Goal: Transaction & Acquisition: Purchase product/service

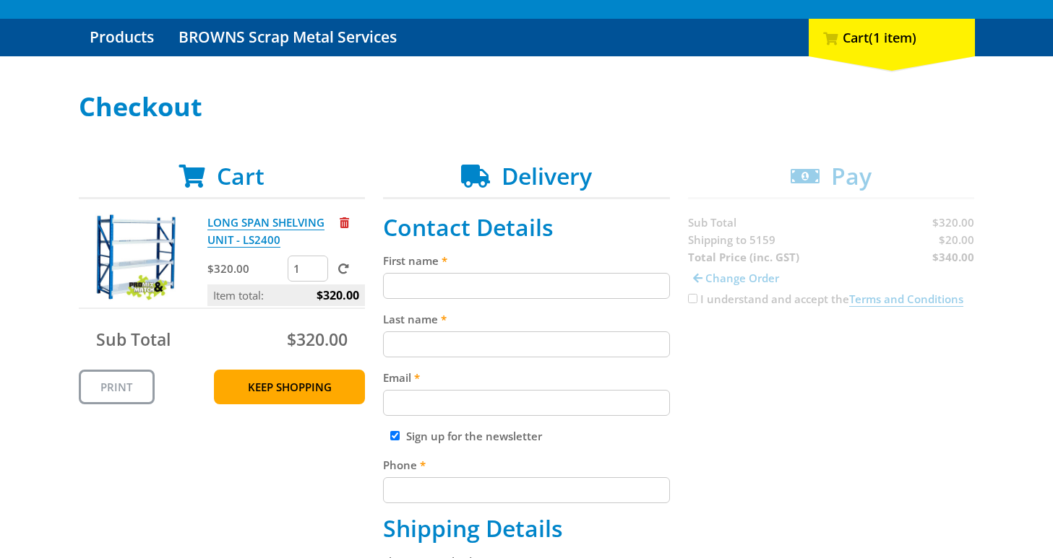
scroll to position [144, 0]
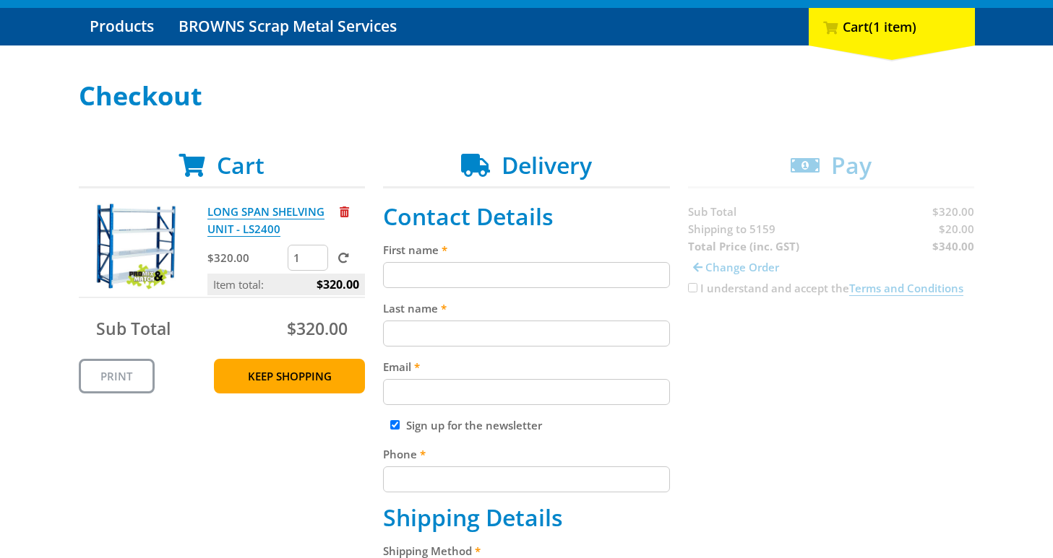
click at [435, 274] on input "First name" at bounding box center [526, 275] width 287 height 26
type input "Gordon"
click at [433, 335] on input "Last name" at bounding box center [526, 334] width 287 height 26
type input "Weydling"
click at [429, 397] on input "Email" at bounding box center [526, 392] width 287 height 26
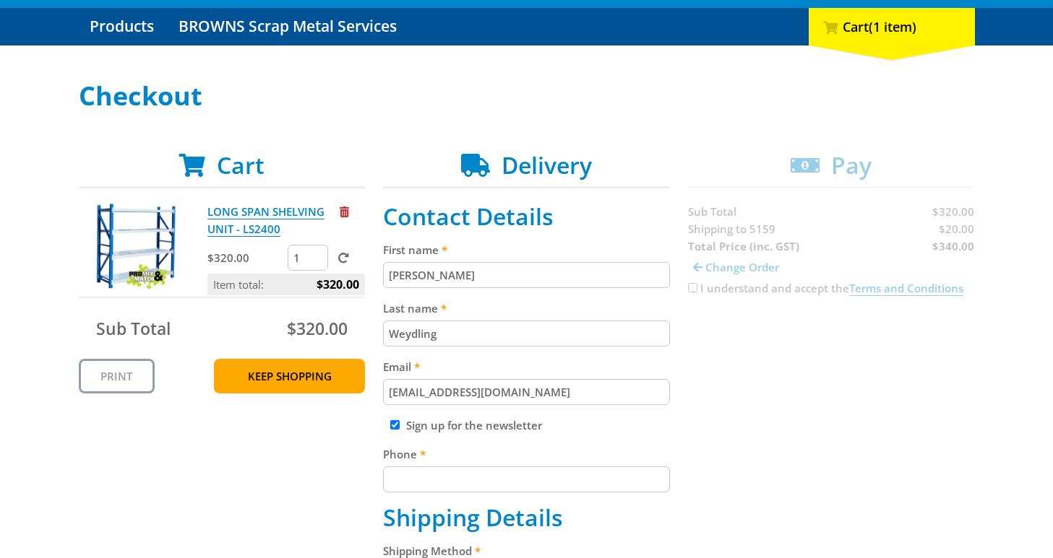
type input "gordonweydling@hotmail.com"
click at [397, 426] on input "Sign up for the newsletter" at bounding box center [394, 424] width 9 height 9
checkbox input "false"
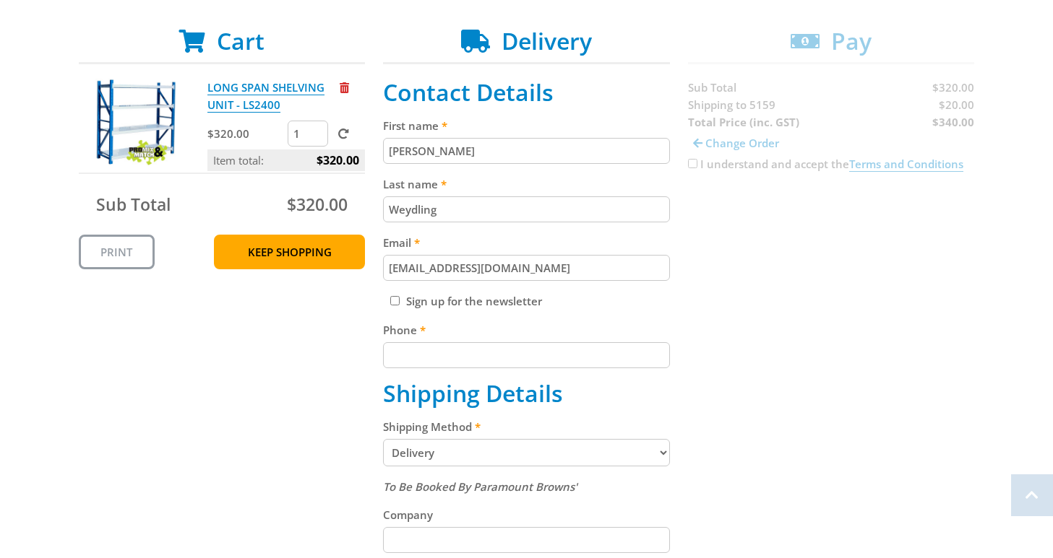
scroll to position [289, 0]
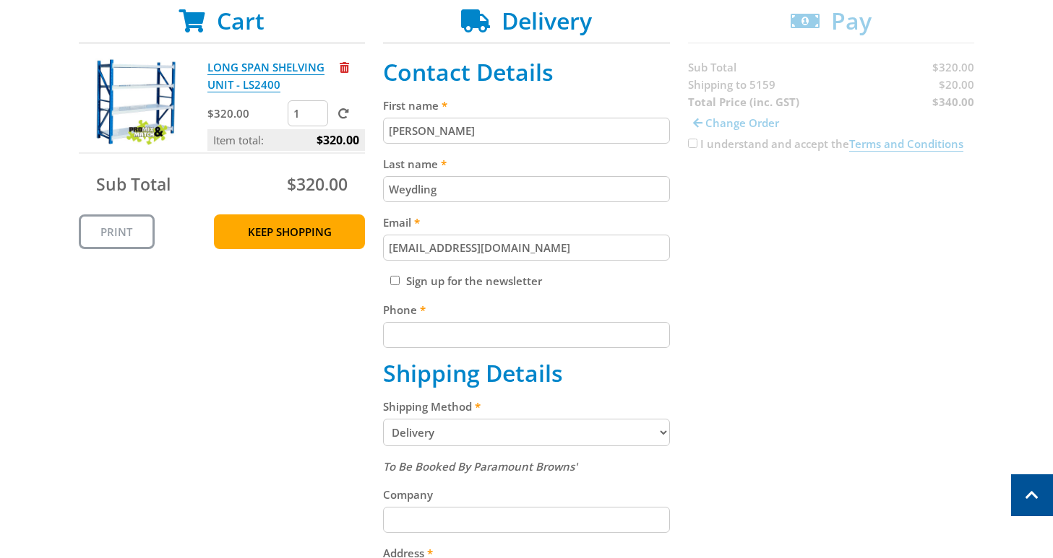
click at [419, 330] on input "Phone" at bounding box center [526, 335] width 287 height 26
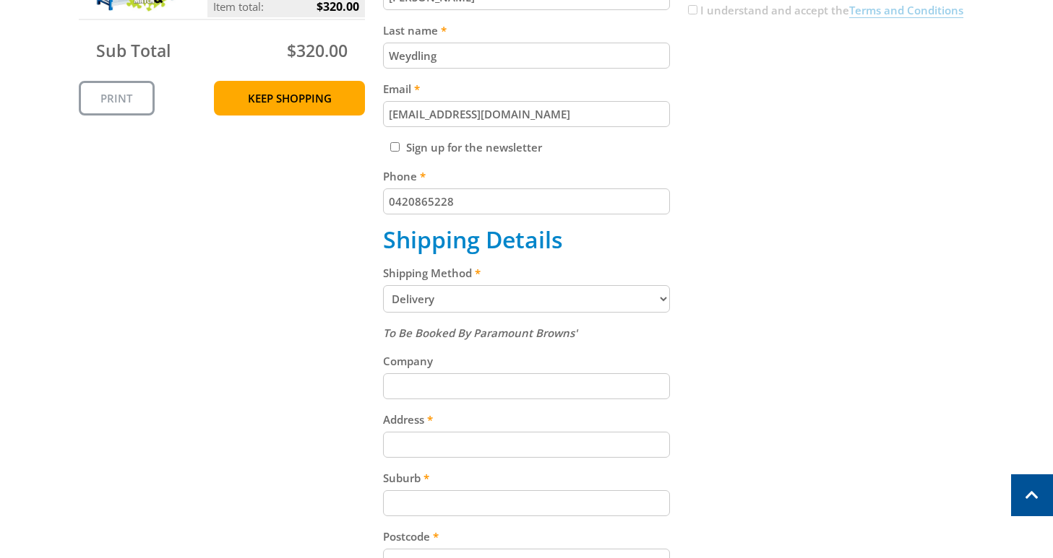
scroll to position [433, 0]
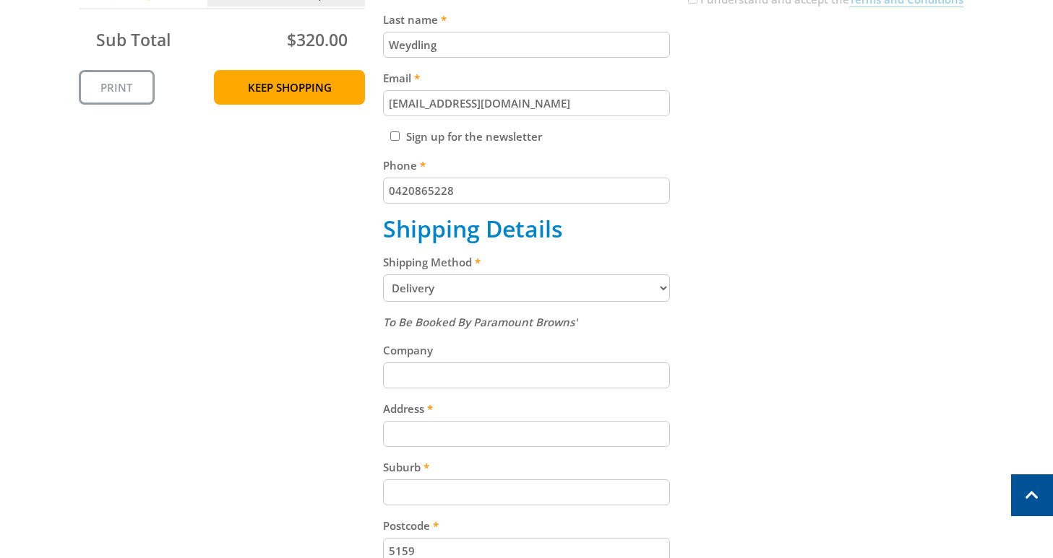
type input "0420865228"
click at [660, 288] on select "Pickup from Mount Barker Delivery" at bounding box center [526, 288] width 287 height 27
click at [383, 275] on select "Pickup from Mount Barker Delivery" at bounding box center [526, 288] width 287 height 27
click at [453, 375] on input "Company" at bounding box center [526, 376] width 287 height 26
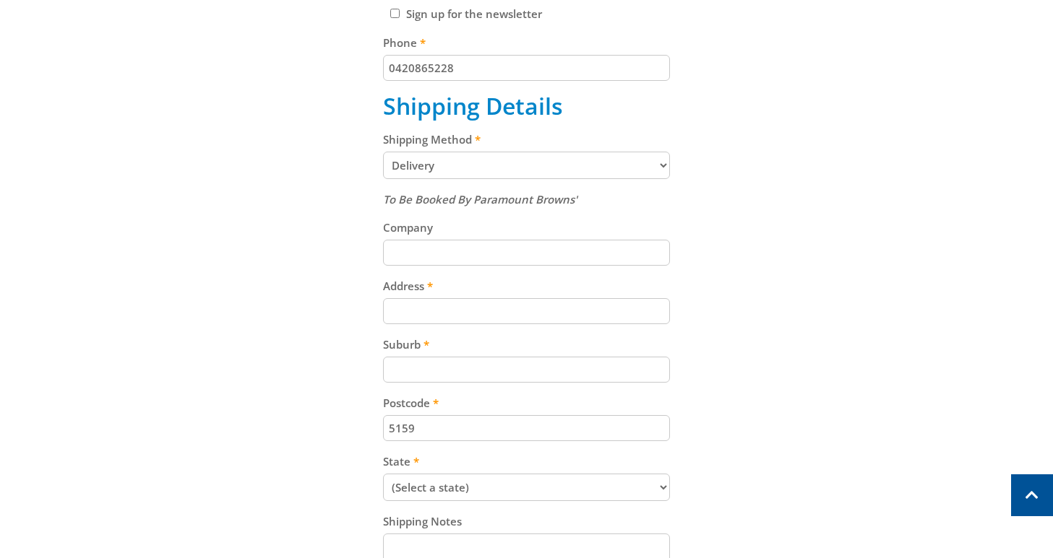
scroll to position [578, 0]
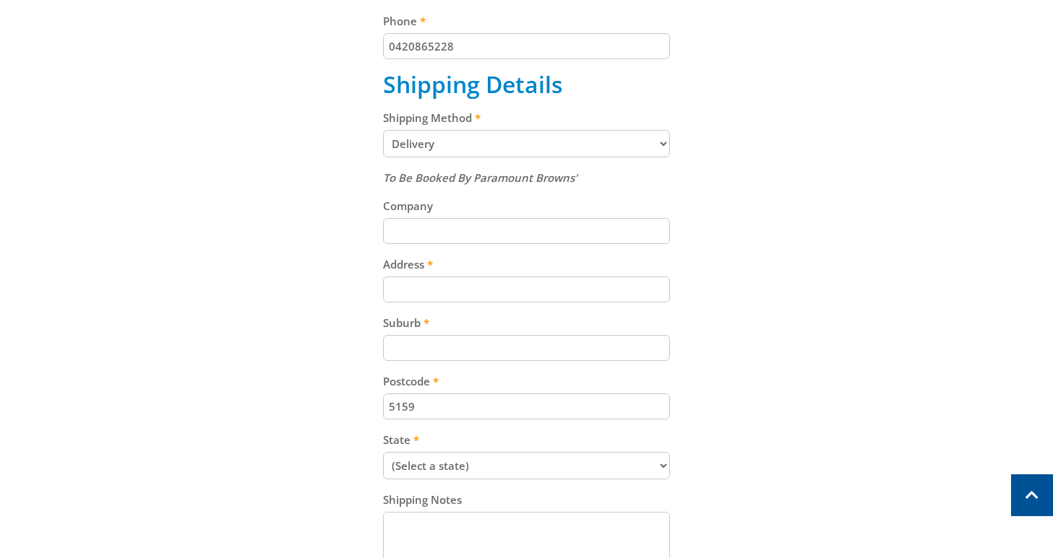
click at [432, 286] on input "Address" at bounding box center [526, 290] width 287 height 26
type input "6 Essington street"
click at [421, 329] on label "Suburb" at bounding box center [526, 322] width 287 height 17
click at [421, 335] on input "Suburb" at bounding box center [526, 348] width 287 height 26
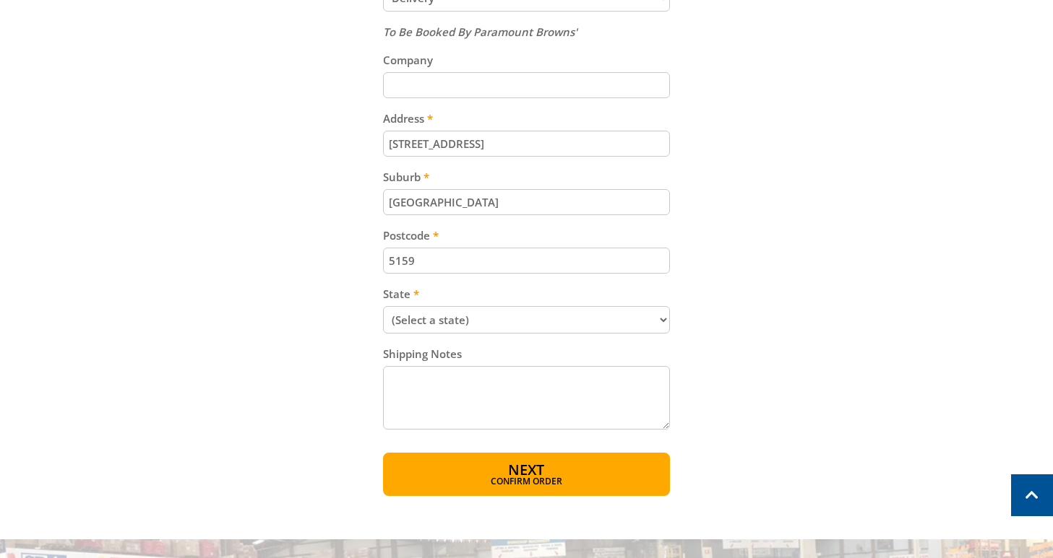
scroll to position [795, 0]
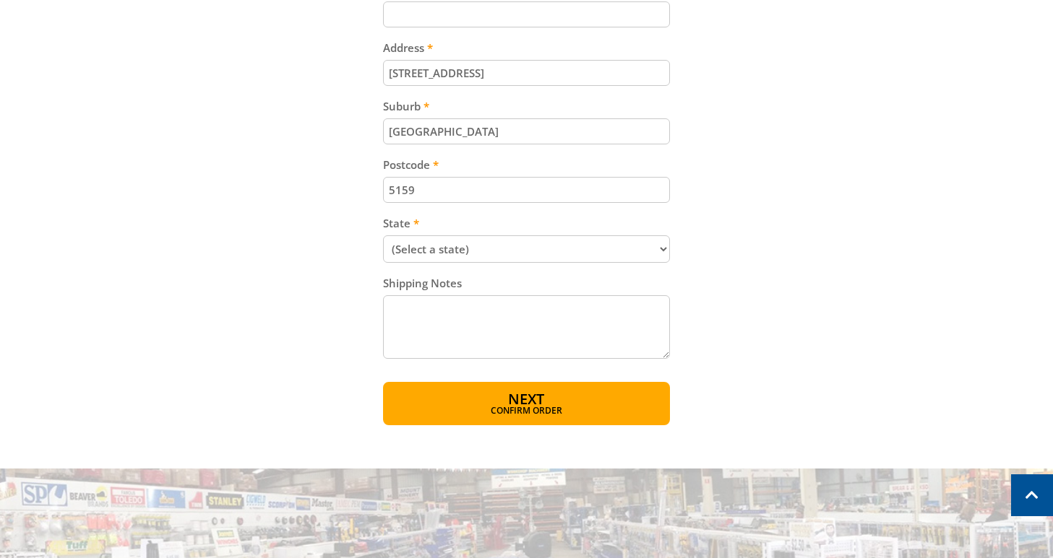
type input "Flagstaff Hill"
drag, startPoint x: 663, startPoint y: 247, endPoint x: 619, endPoint y: 247, distance: 43.3
click at [663, 247] on select "(Select a state) South Australia Victoria New South Wales Queensland Western Au…" at bounding box center [526, 249] width 287 height 27
select select "SA"
click at [383, 236] on select "(Select a state) South Australia Victoria New South Wales Queensland Western Au…" at bounding box center [526, 249] width 287 height 27
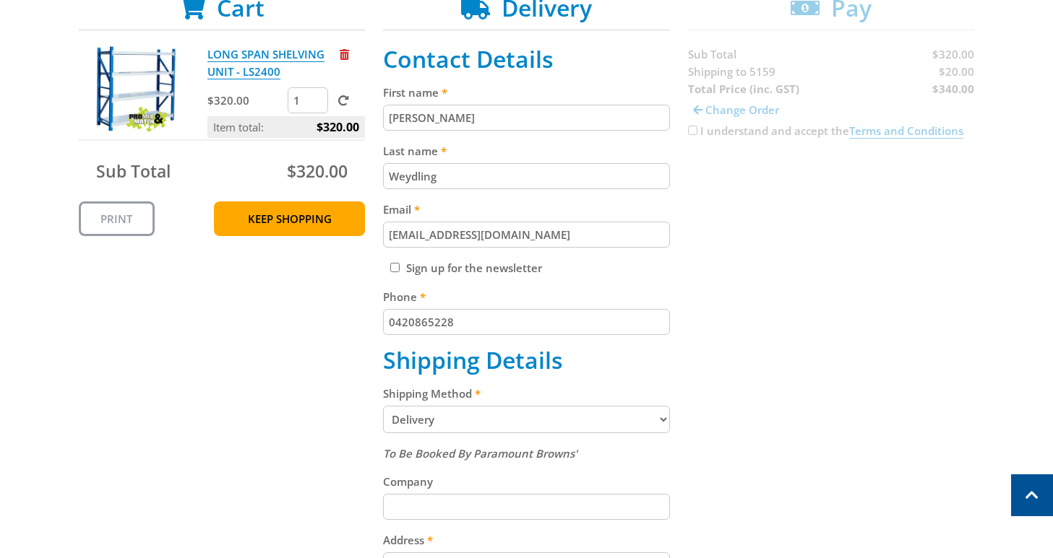
scroll to position [289, 0]
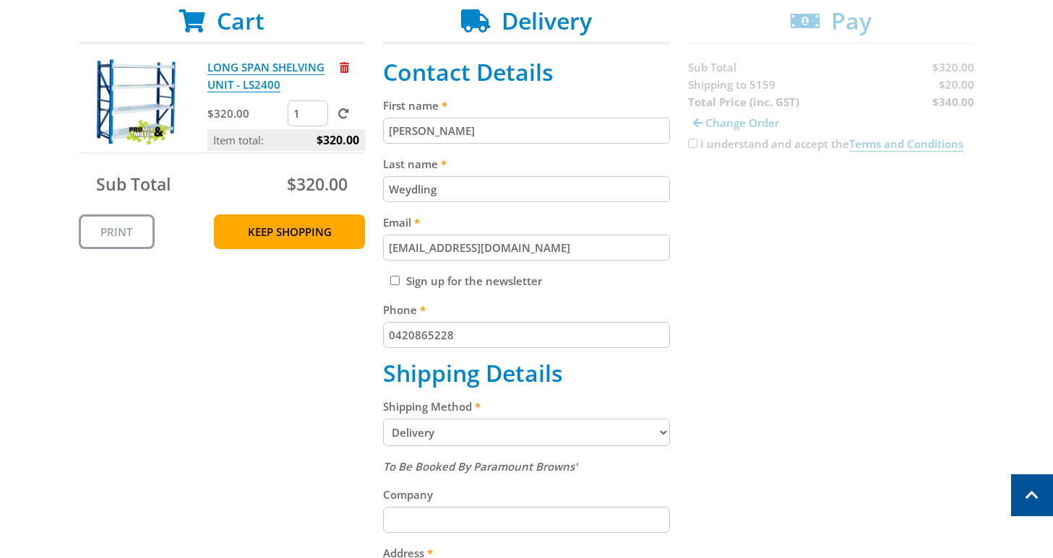
click at [191, 339] on div "Cart LONG SPAN SHELVING UNIT - LS2400 $320.00 1 Item total: $320.00 Sub Total $…" at bounding box center [527, 469] width 896 height 924
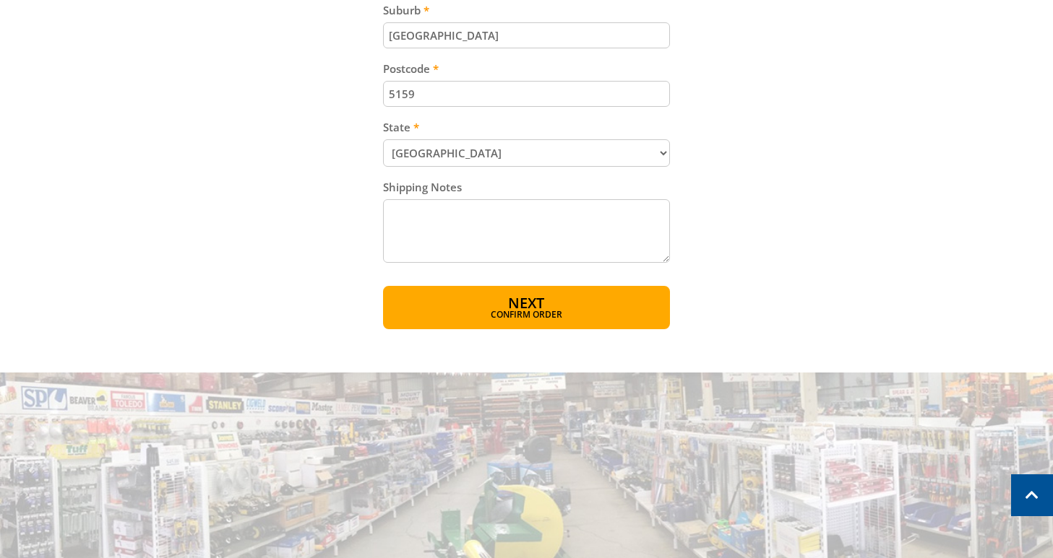
scroll to position [939, 0]
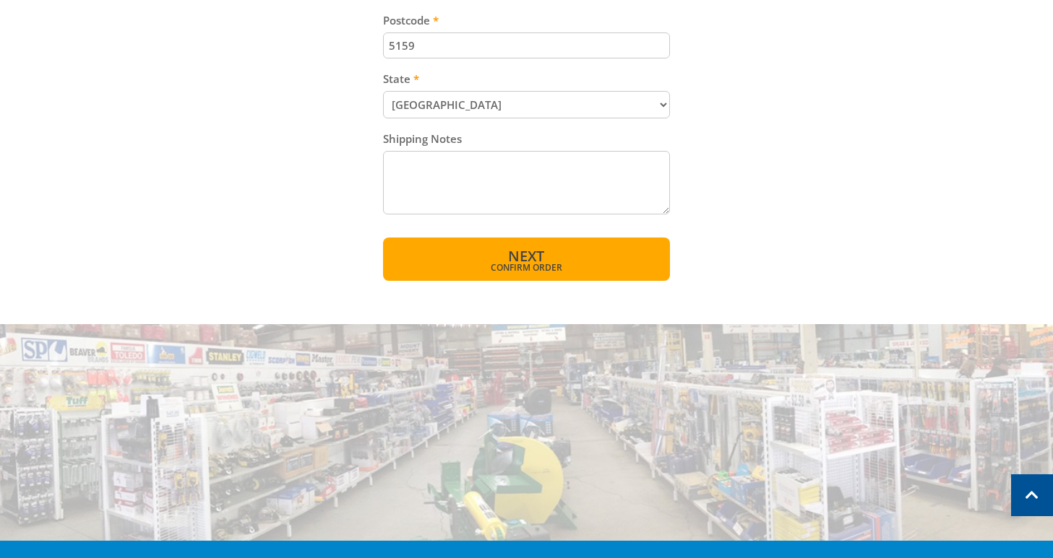
click at [527, 254] on span "Next" at bounding box center [526, 256] width 36 height 20
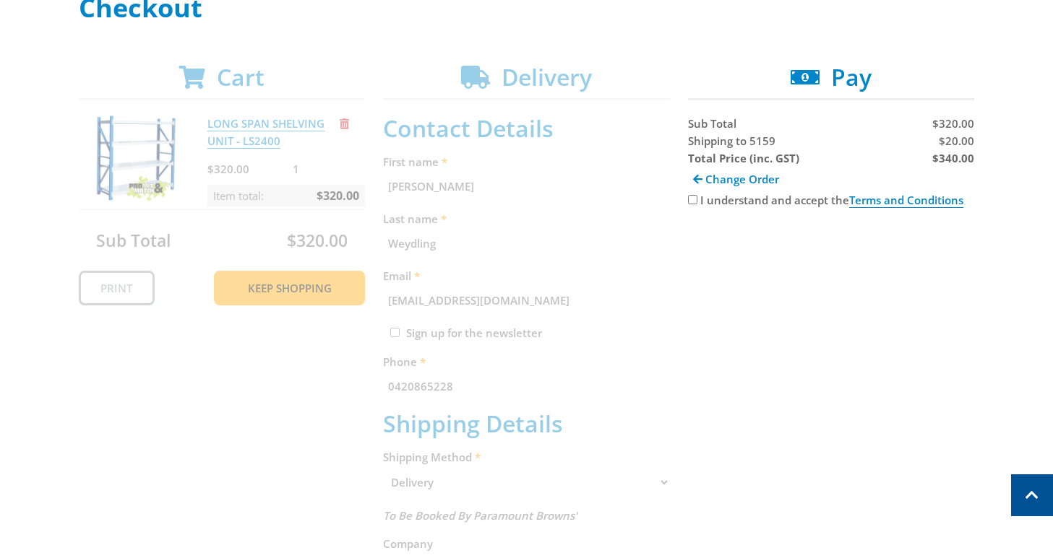
scroll to position [224, 0]
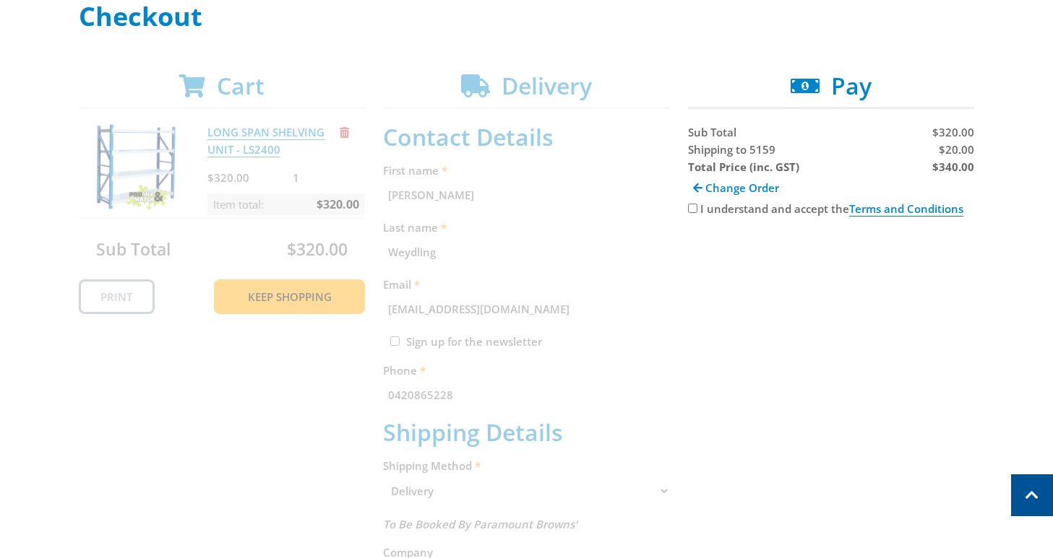
click at [693, 213] on input "I understand and accept the Terms and Conditions" at bounding box center [692, 208] width 9 height 9
checkbox input "true"
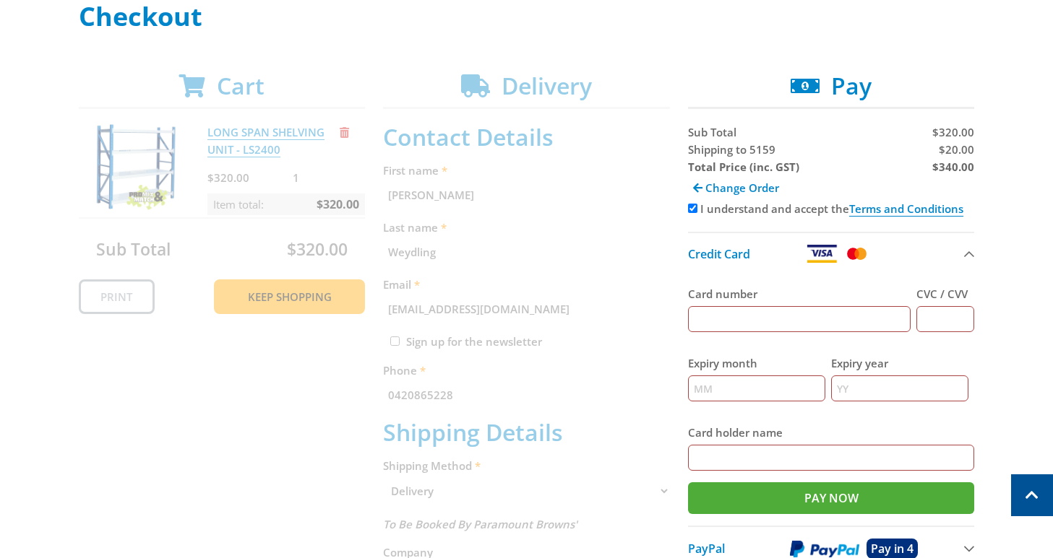
click at [731, 319] on input "Card number" at bounding box center [799, 319] width 223 height 26
type input "4564851501008086"
click at [933, 328] on input "CVC / CVV" at bounding box center [945, 319] width 58 height 26
type input "072"
click at [719, 384] on input "Expiry month" at bounding box center [756, 389] width 137 height 26
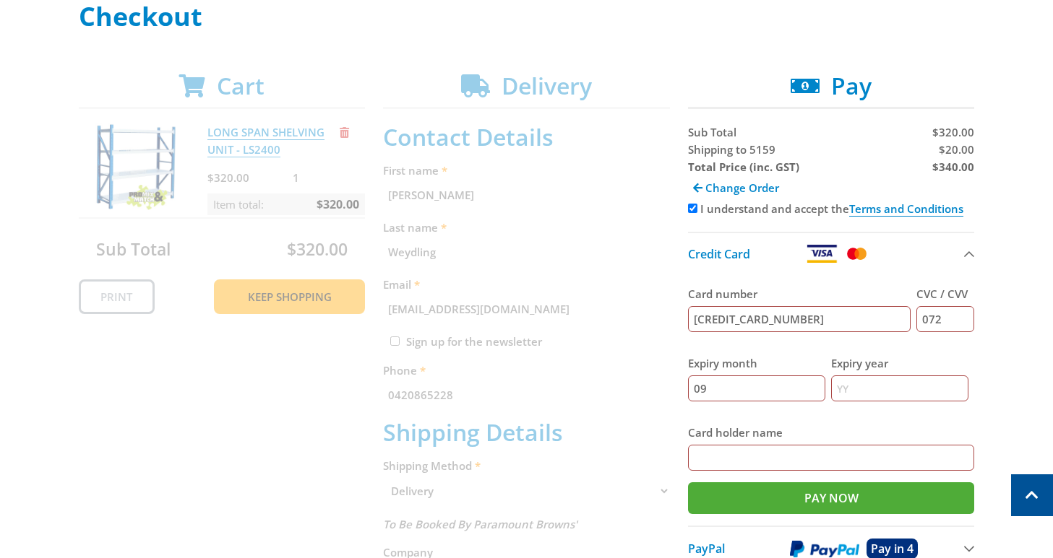
type input "09"
click at [884, 401] on input "Expiry year" at bounding box center [899, 389] width 137 height 26
type input "27"
click at [751, 460] on input "Card holder name" at bounding box center [831, 458] width 287 height 26
type input "Gordon Weydling"
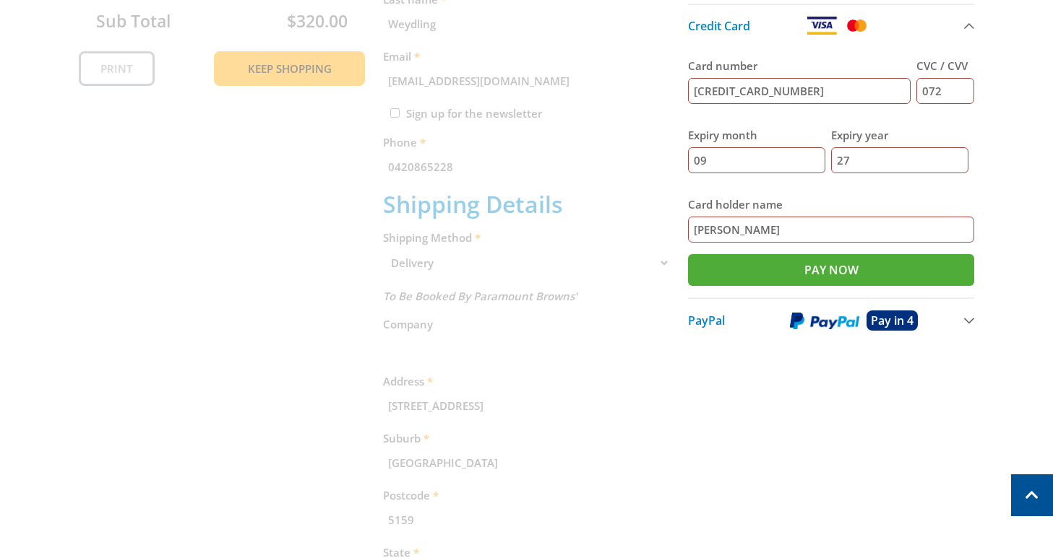
scroll to position [585, 0]
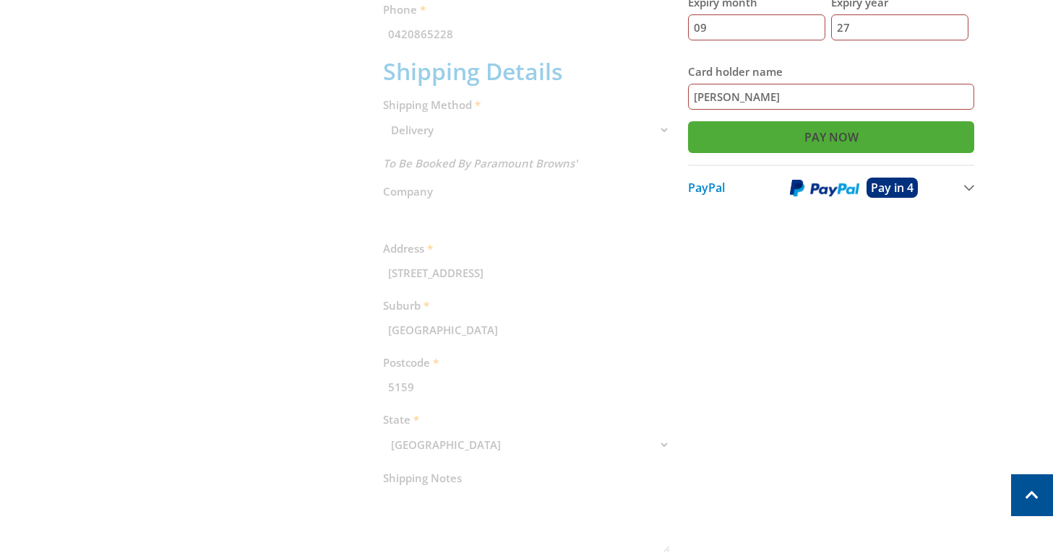
click at [819, 139] on input "Pay Now" at bounding box center [831, 137] width 287 height 32
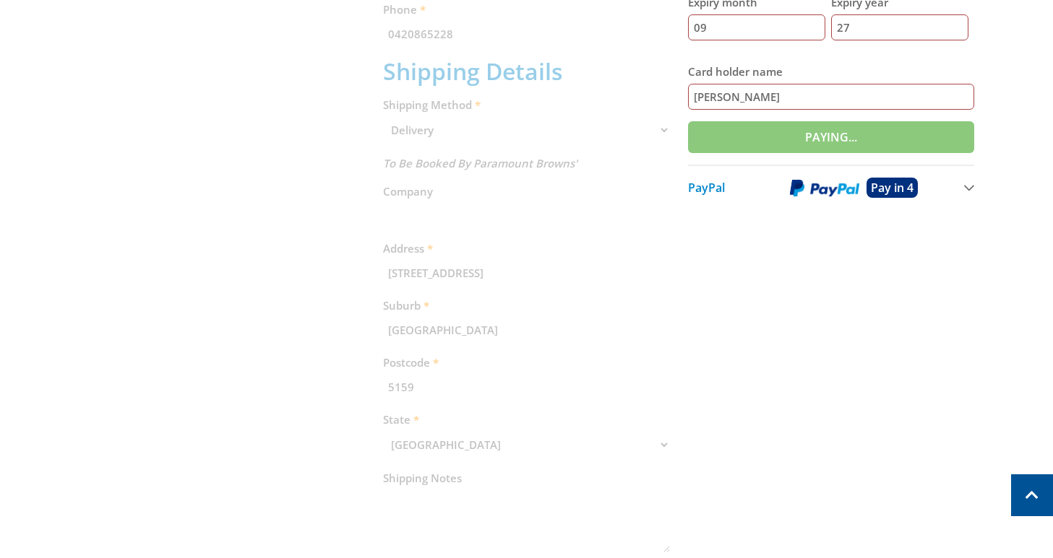
type input "Paying..."
